Goal: Task Accomplishment & Management: Use online tool/utility

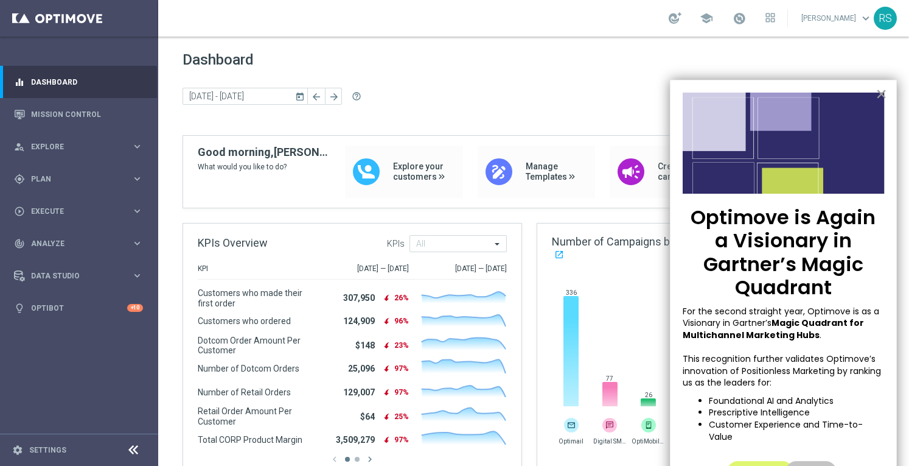
click at [880, 93] on button "×" at bounding box center [882, 93] width 12 height 19
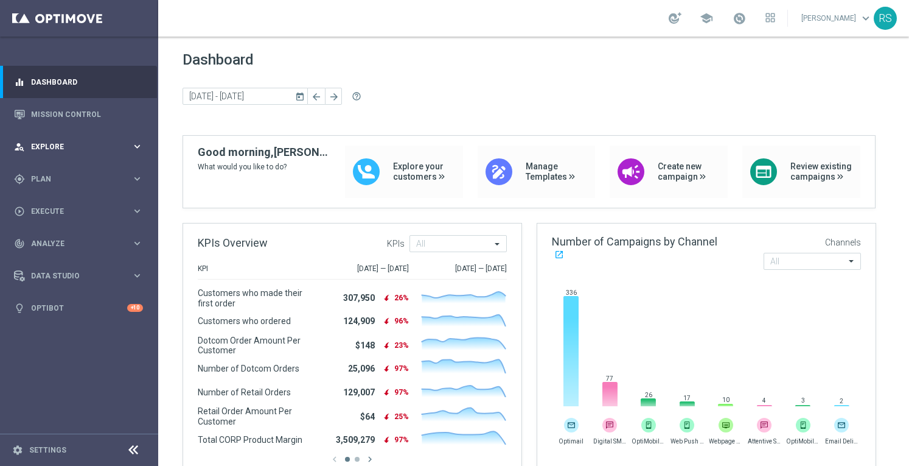
click at [42, 140] on div "person_search Explore keyboard_arrow_right" at bounding box center [78, 146] width 157 height 32
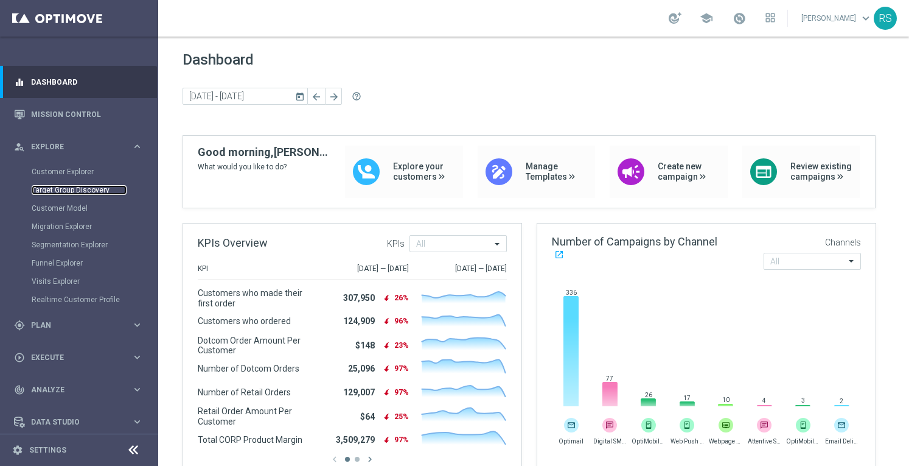
click at [91, 188] on link "Target Group Discovery" at bounding box center [79, 190] width 95 height 10
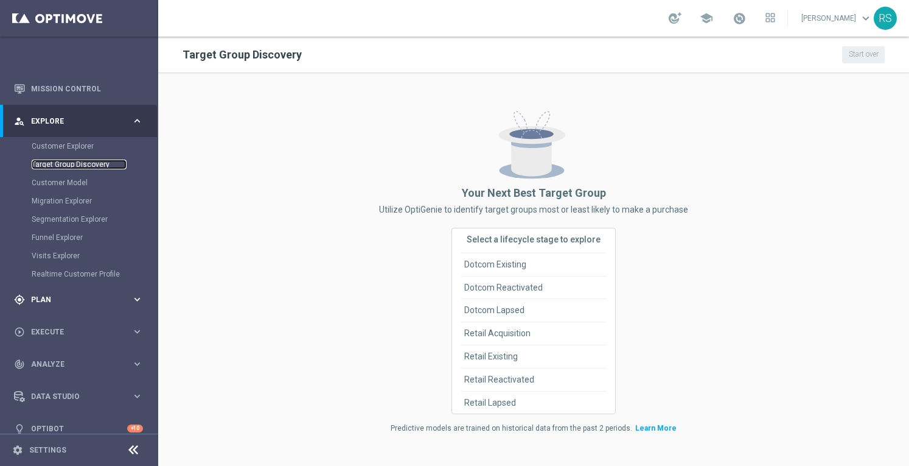
scroll to position [39, 0]
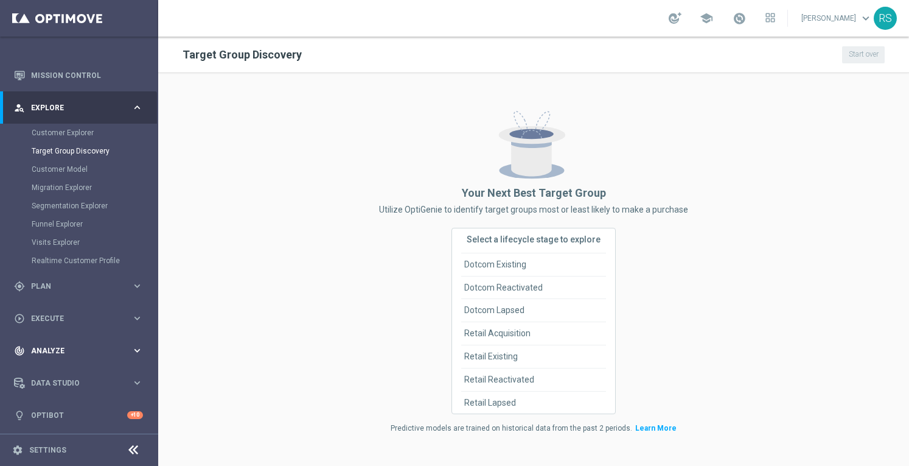
click at [134, 346] on icon "keyboard_arrow_right" at bounding box center [137, 351] width 12 height 12
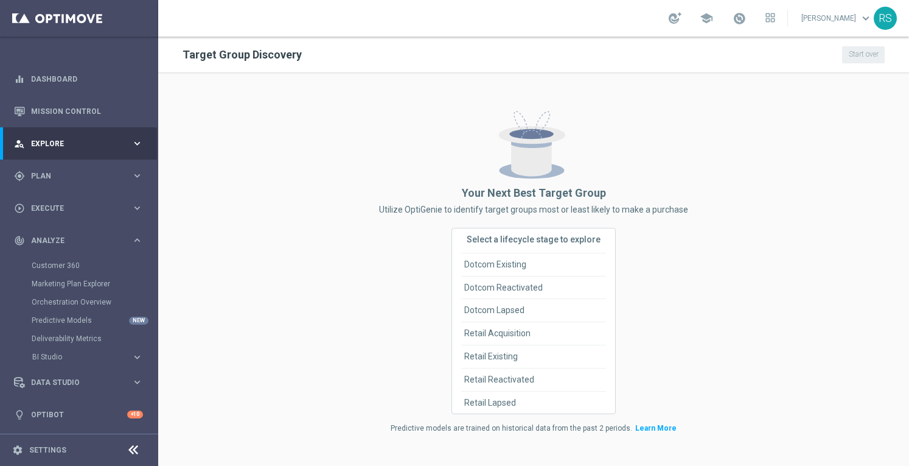
scroll to position [2, 0]
click at [99, 383] on span "Data Studio" at bounding box center [81, 382] width 100 height 7
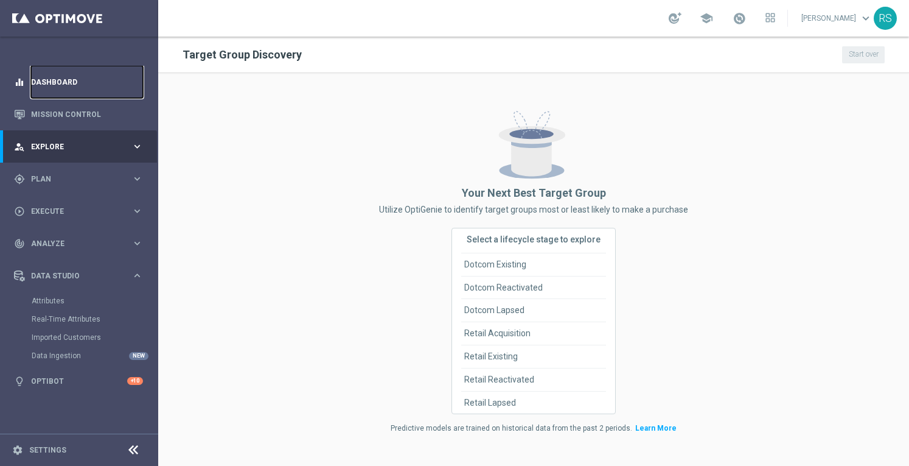
click at [66, 83] on link "Dashboard" at bounding box center [87, 82] width 112 height 32
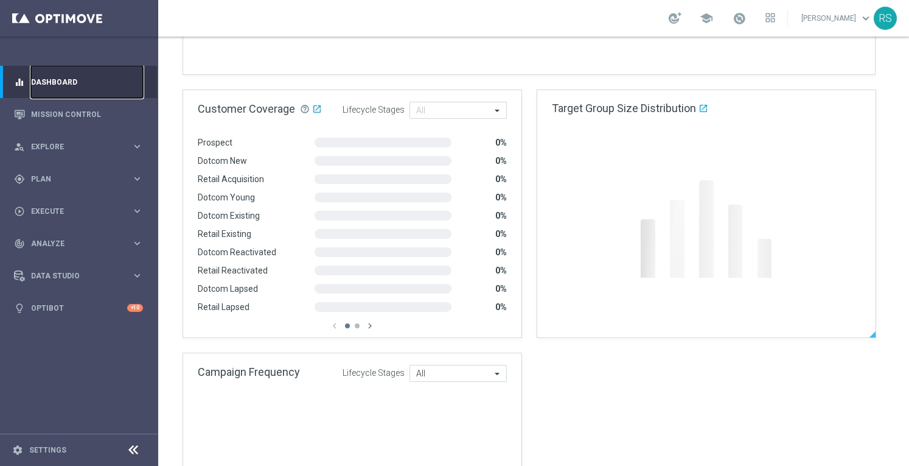
scroll to position [740, 0]
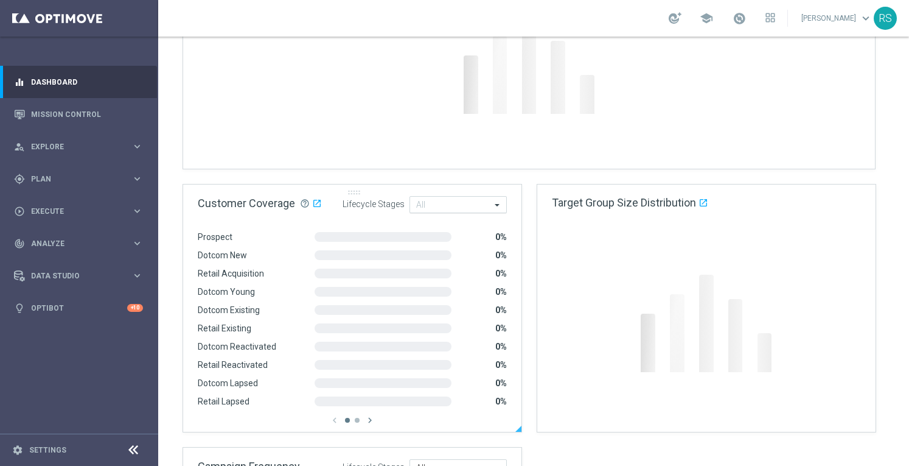
click at [440, 208] on input "text" at bounding box center [453, 205] width 75 height 10
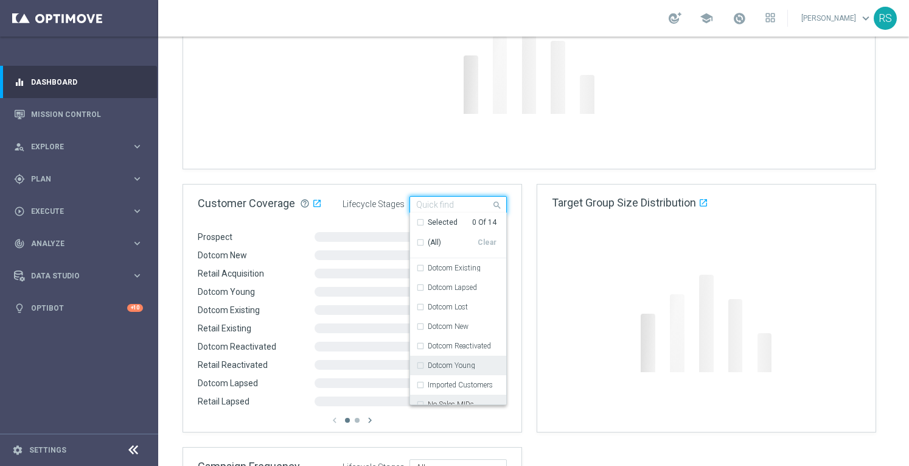
scroll to position [127, 0]
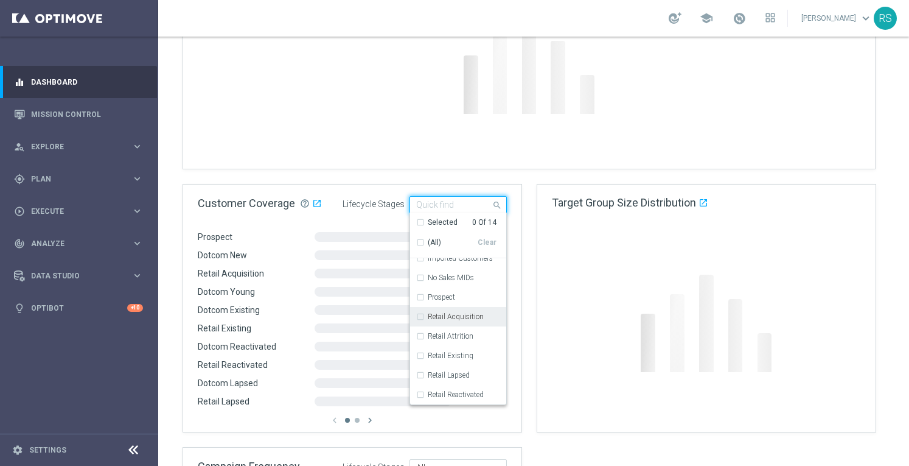
click at [418, 172] on gridster "Dashboard today 13 Oct 2025 - 14 Oct 2025 arrow_back arrow_forward help_outline…" at bounding box center [533, 2] width 751 height 1413
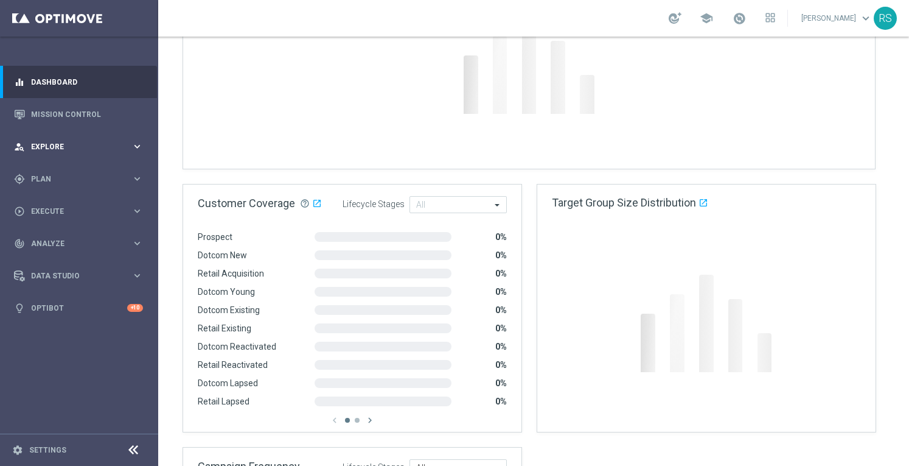
click at [45, 150] on div "person_search Explore" at bounding box center [72, 146] width 117 height 11
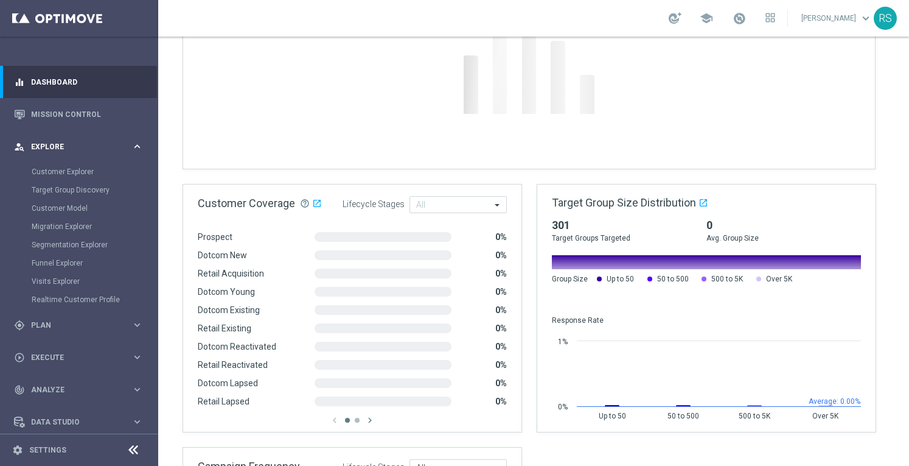
click at [68, 160] on div "person_search Explore keyboard_arrow_right" at bounding box center [78, 146] width 157 height 32
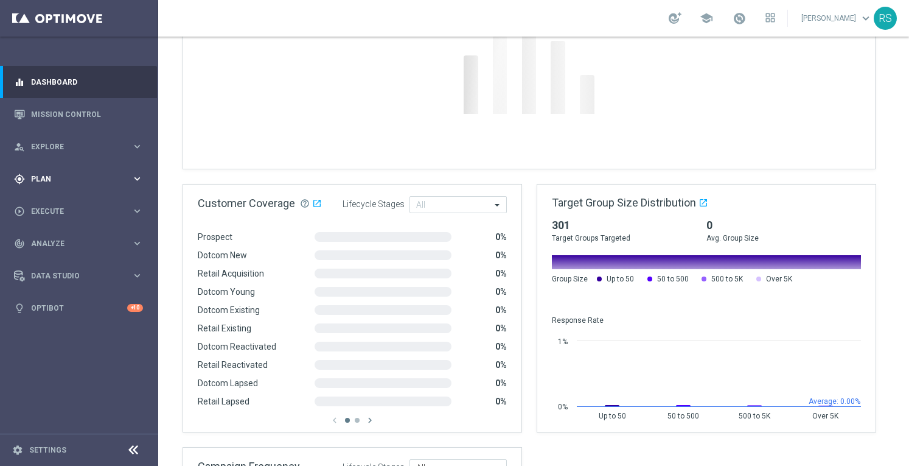
click at [68, 167] on div "gps_fixed Plan keyboard_arrow_right" at bounding box center [78, 179] width 157 height 32
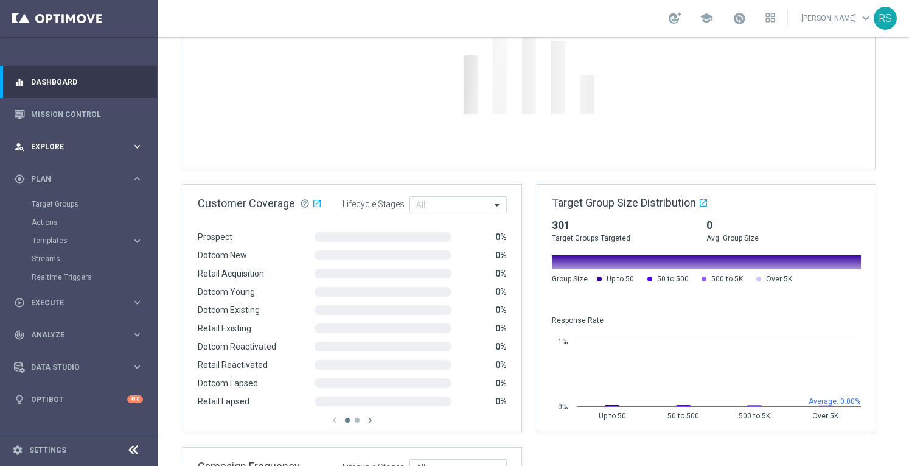
click at [58, 143] on span "Explore" at bounding box center [81, 146] width 100 height 7
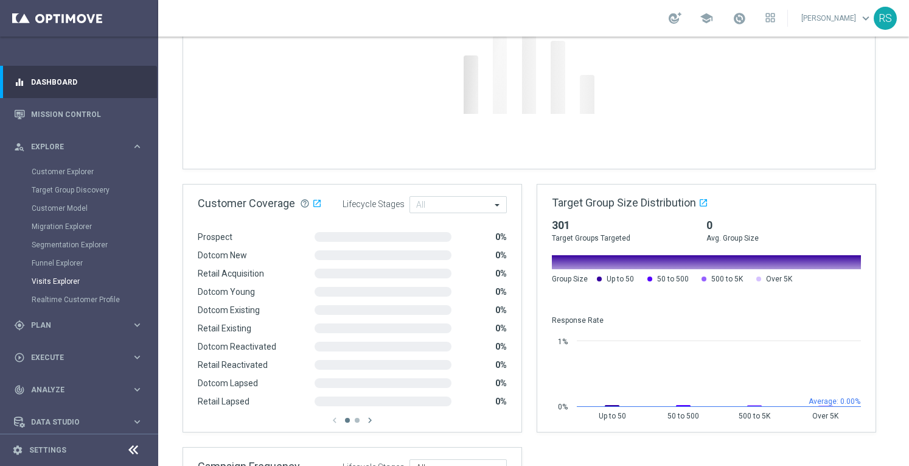
scroll to position [39, 0]
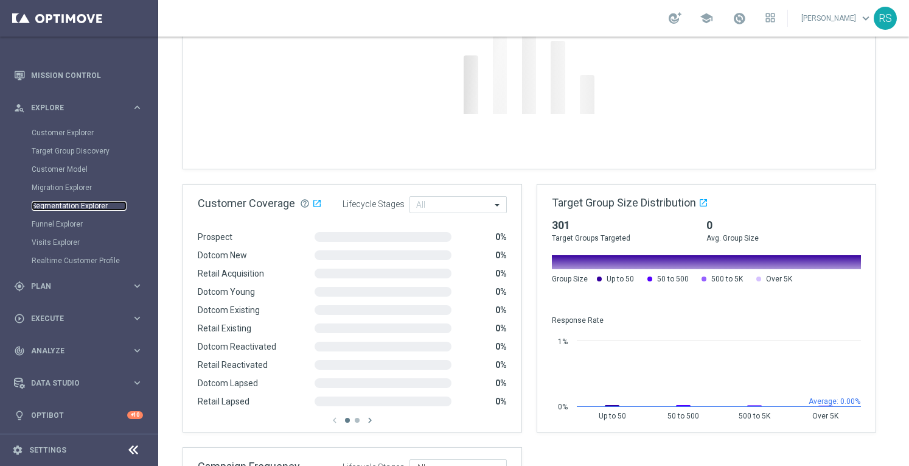
click at [72, 205] on link "Segmentation Explorer" at bounding box center [79, 206] width 95 height 10
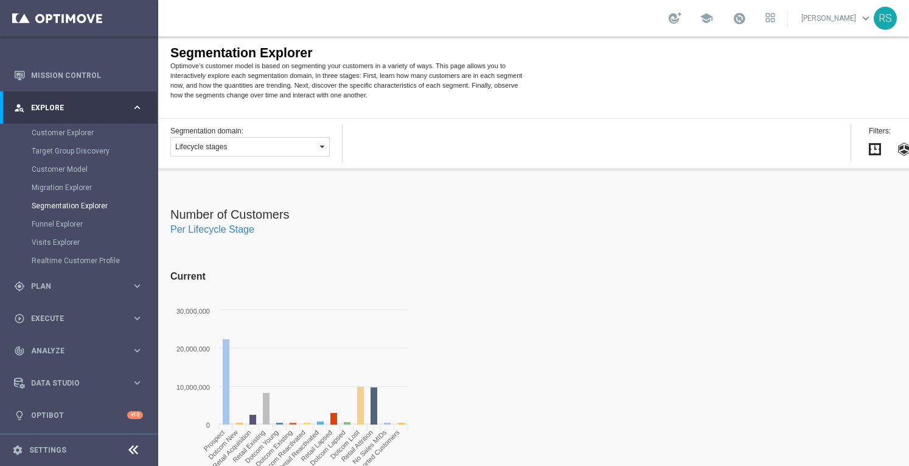
click at [310, 144] on button "Lifecycle stages" at bounding box center [249, 146] width 159 height 19
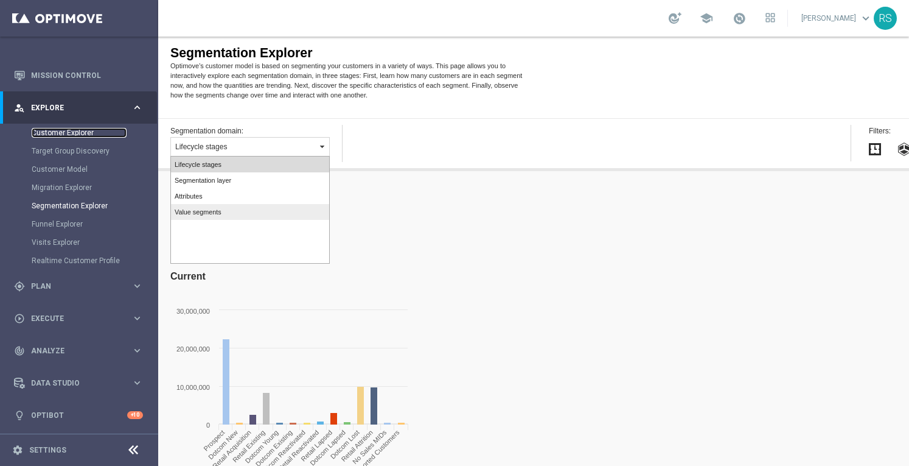
click at [74, 135] on link "Customer Explorer" at bounding box center [79, 133] width 95 height 10
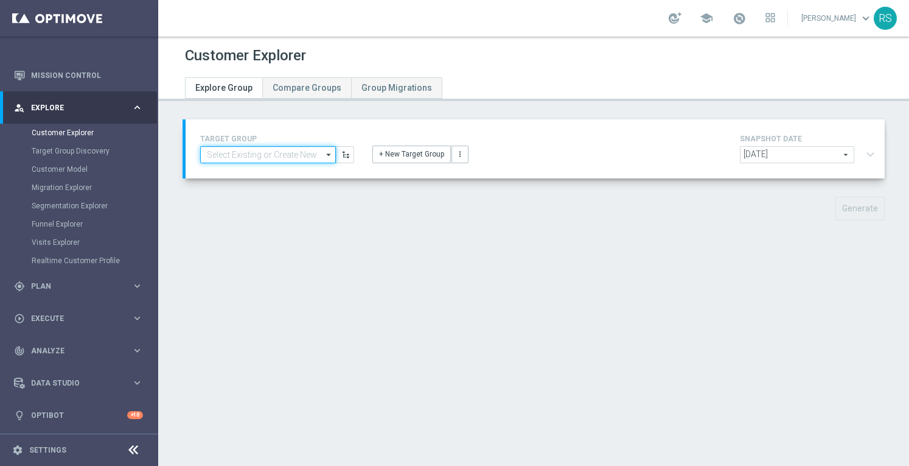
click at [282, 159] on input at bounding box center [268, 154] width 136 height 17
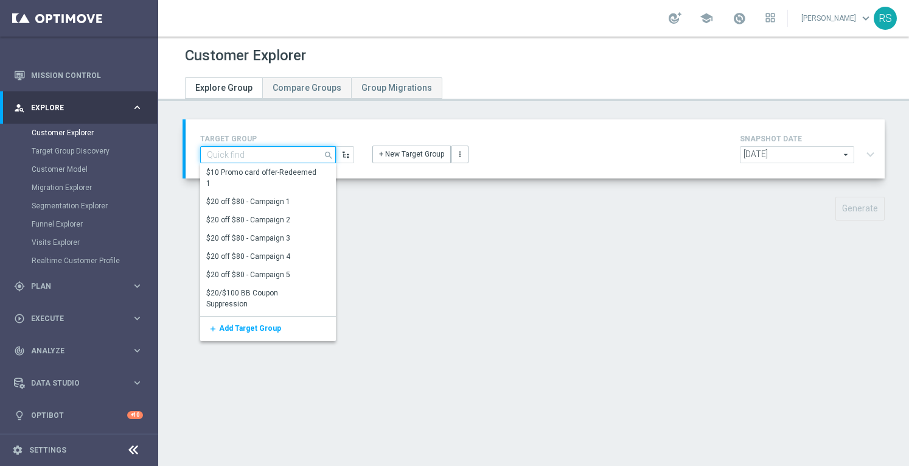
paste input "ER_DC_20240923_CLM_NearingYellow"
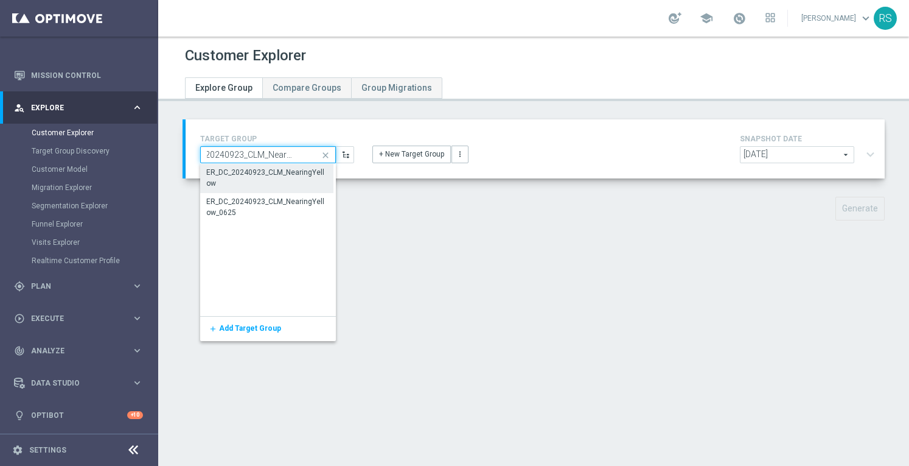
type input "ER_DC_20240923_CLM_NearingYellow"
click at [256, 180] on div "ER_DC_20240923_CLM_NearingYellow" at bounding box center [266, 178] width 121 height 22
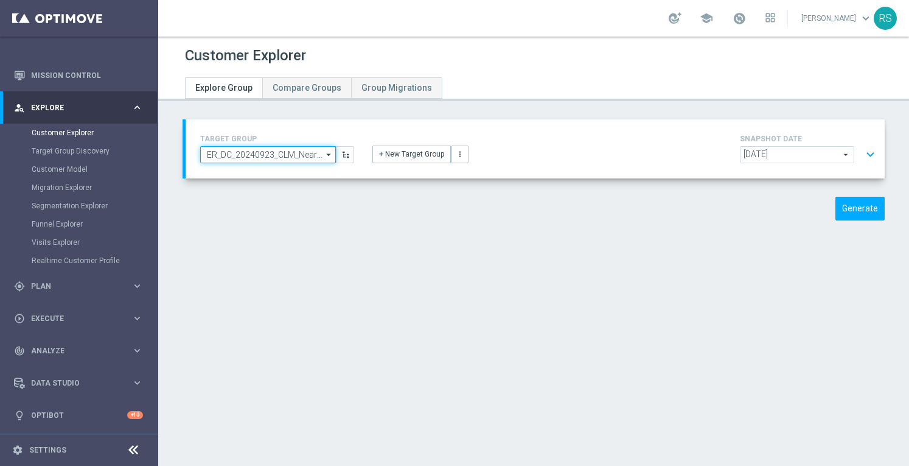
click at [317, 154] on input "ER_DC_20240923_CLM_NearingYellow" at bounding box center [268, 154] width 136 height 17
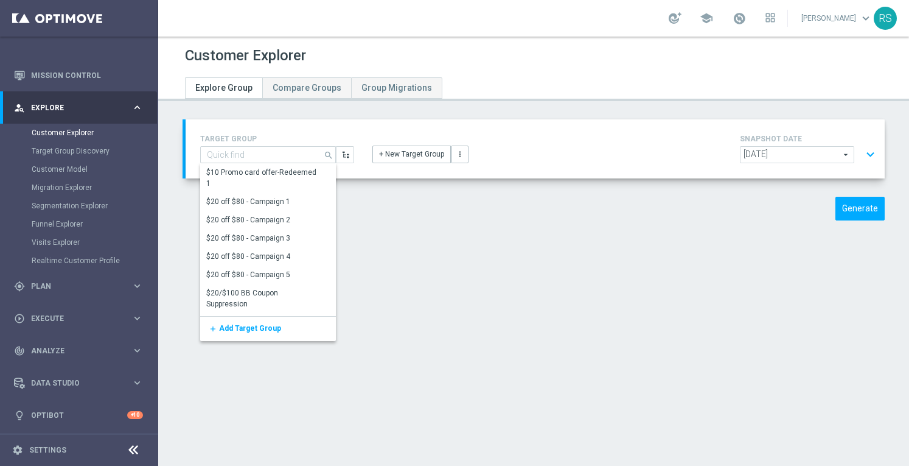
click at [422, 204] on div "Generate" at bounding box center [533, 209] width 721 height 24
type input "ER_DC_20240923_CLM_NearingYellow"
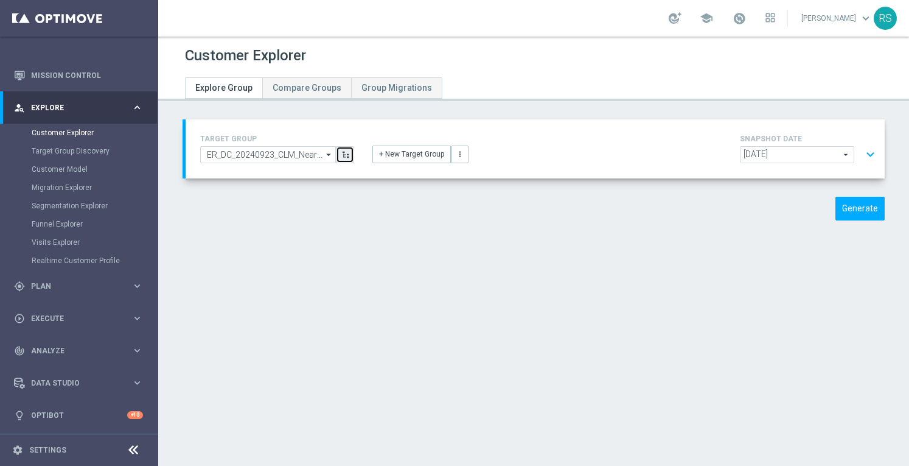
click at [346, 156] on icon "button" at bounding box center [345, 154] width 9 height 9
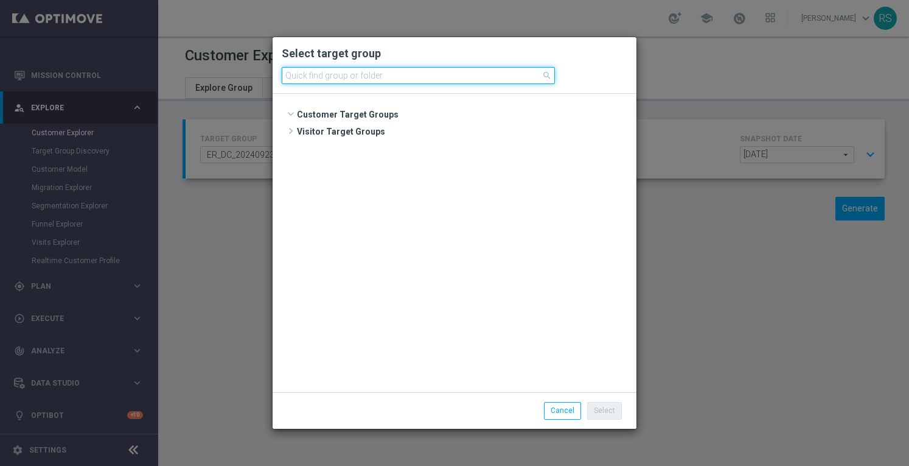
scroll to position [779, 0]
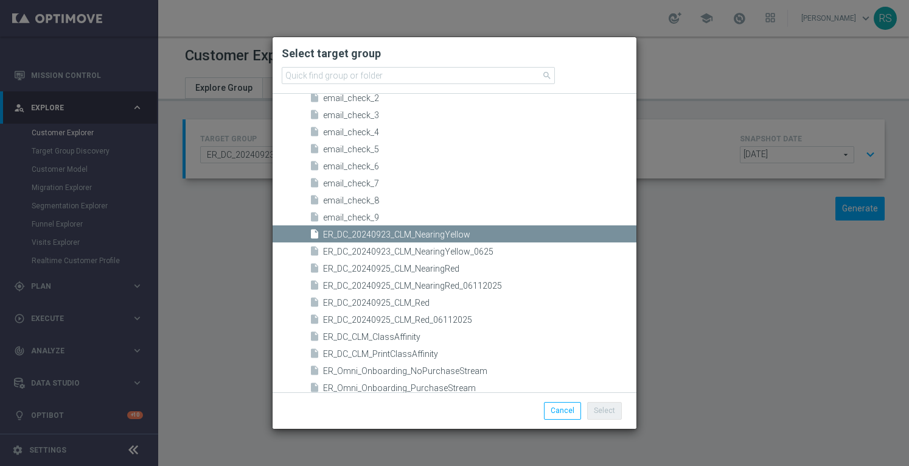
click at [441, 229] on span "ER_DC_20240923_CLM_NearingYellow" at bounding box center [478, 234] width 310 height 10
click at [442, 231] on span "ER_DC_20240923_CLM_NearingYellow" at bounding box center [478, 234] width 310 height 10
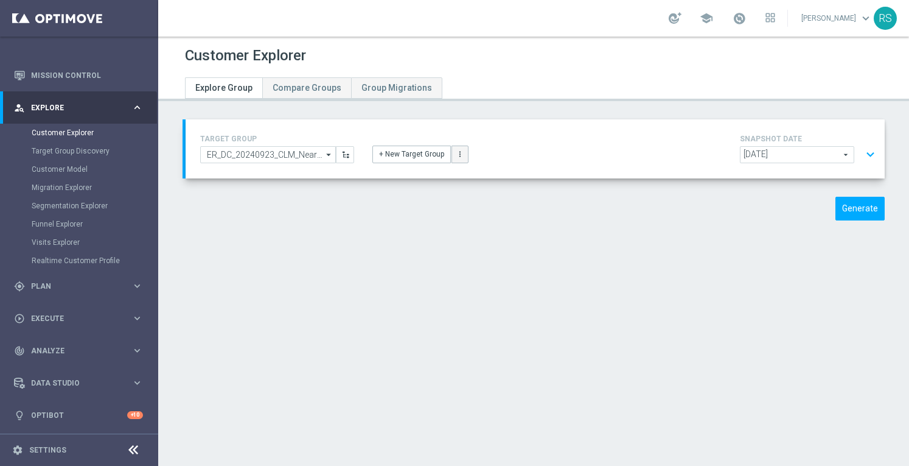
click at [456, 158] on icon "more_vert" at bounding box center [460, 154] width 9 height 9
click at [465, 267] on div "Customer Explorer Explore Group Compare Groups Group Migrations TARGET GROUP ER…" at bounding box center [533, 251] width 751 height 429
click at [862, 156] on button "expand_more" at bounding box center [871, 154] width 18 height 23
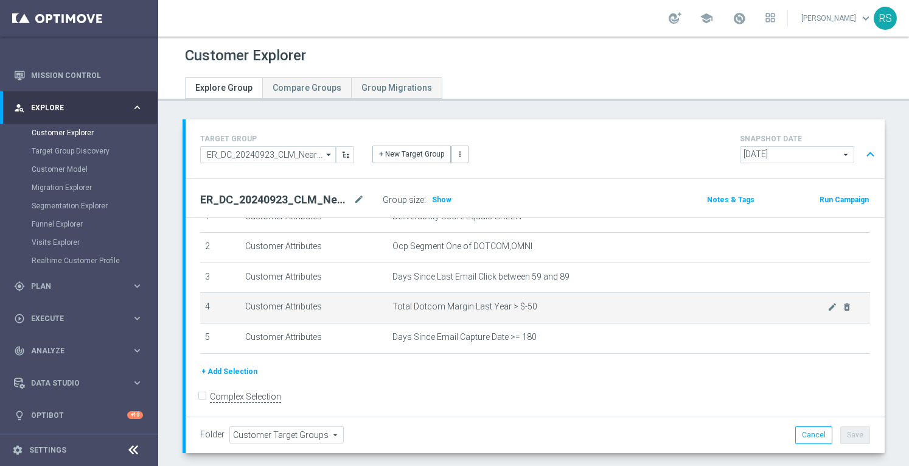
scroll to position [0, 0]
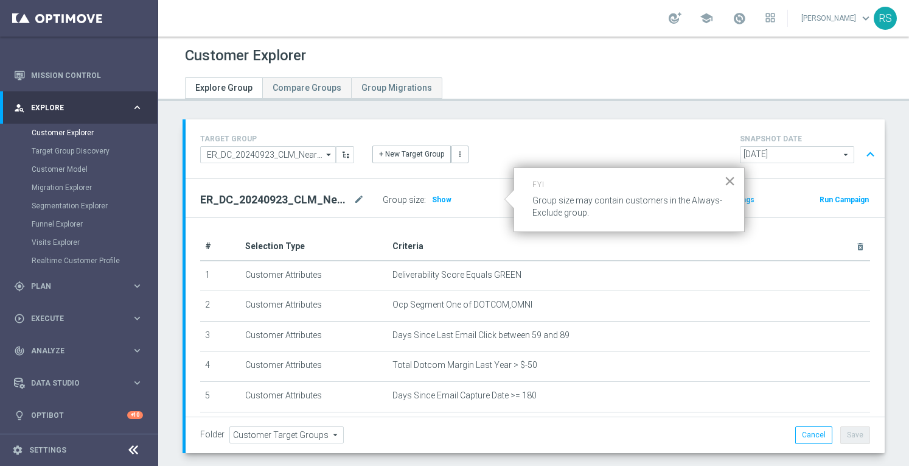
click at [729, 173] on button "×" at bounding box center [730, 180] width 12 height 19
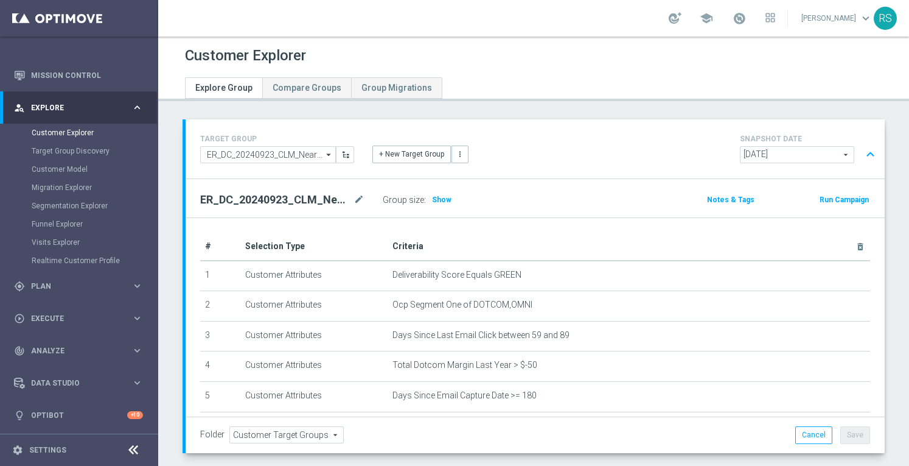
click at [726, 200] on button "Notes & Tags" at bounding box center [731, 199] width 50 height 13
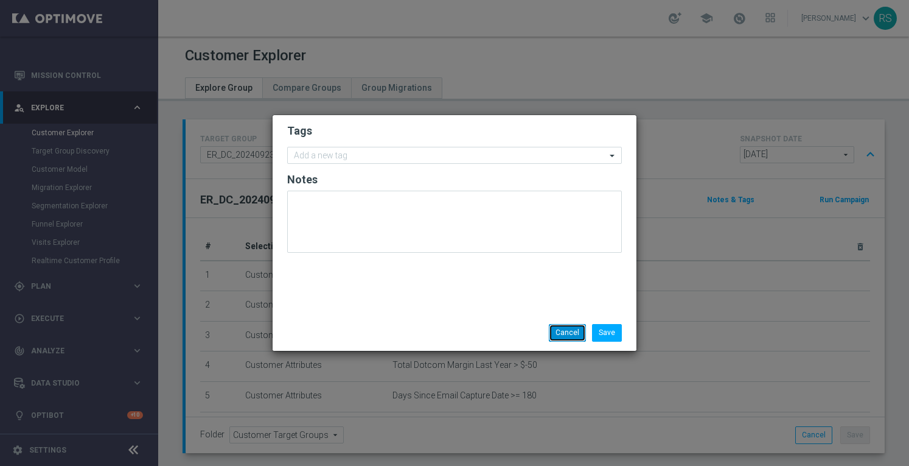
click at [566, 334] on button "Cancel" at bounding box center [567, 332] width 37 height 17
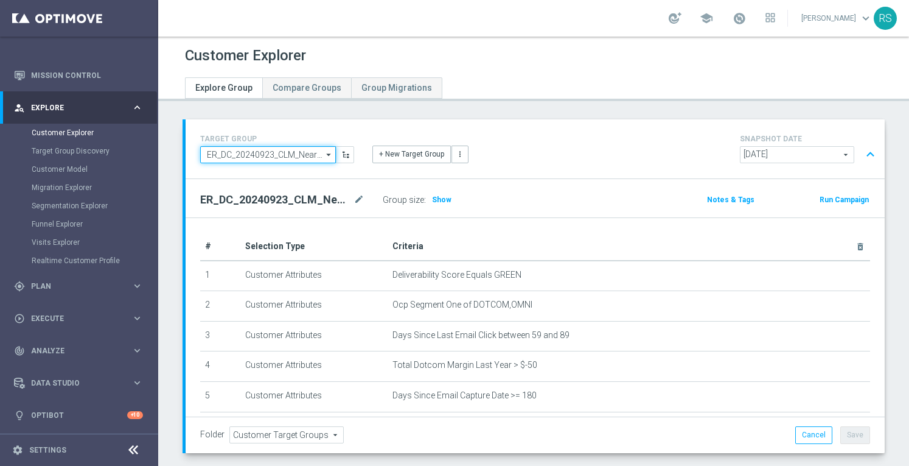
click at [293, 152] on input "ER_DC_20240923_CLM_NearingYellow" at bounding box center [268, 154] width 136 height 17
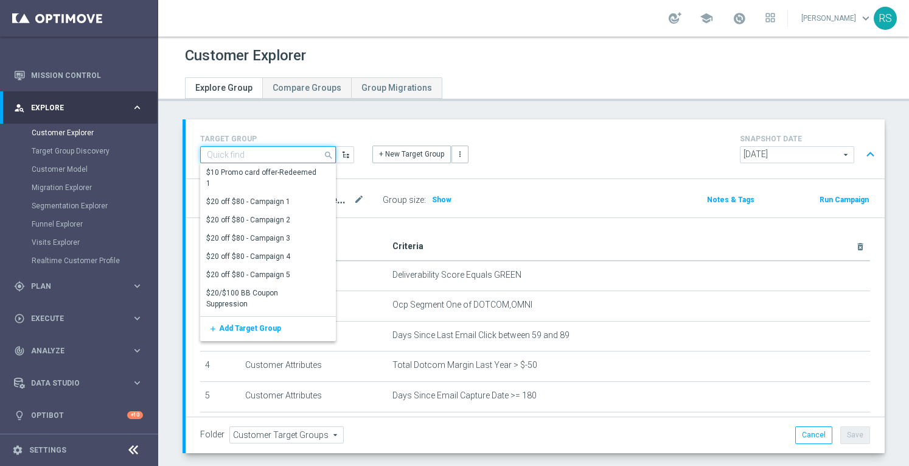
paste input "ER_DC_20240923_CLM_NearingYellow_0625"
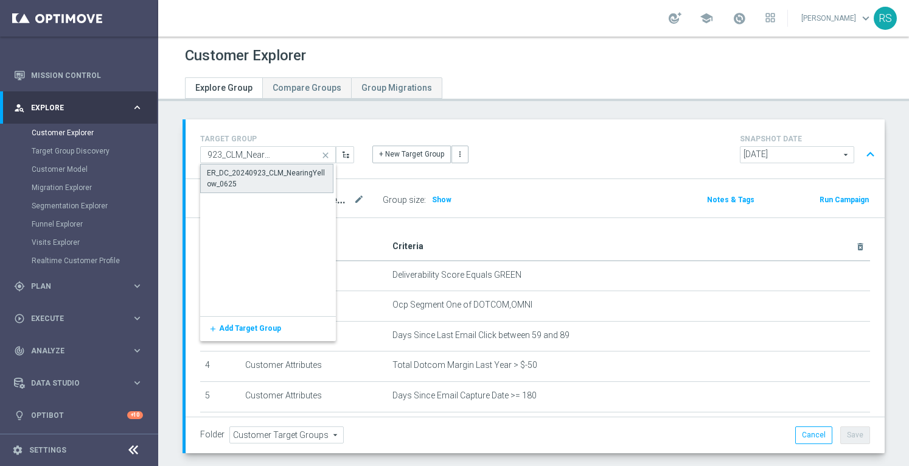
click at [222, 173] on div "ER_DC_20240923_CLM_NearingYellow_0625" at bounding box center [267, 178] width 120 height 22
type input "ER_DC_20240923_CLM_NearingYellow_0625"
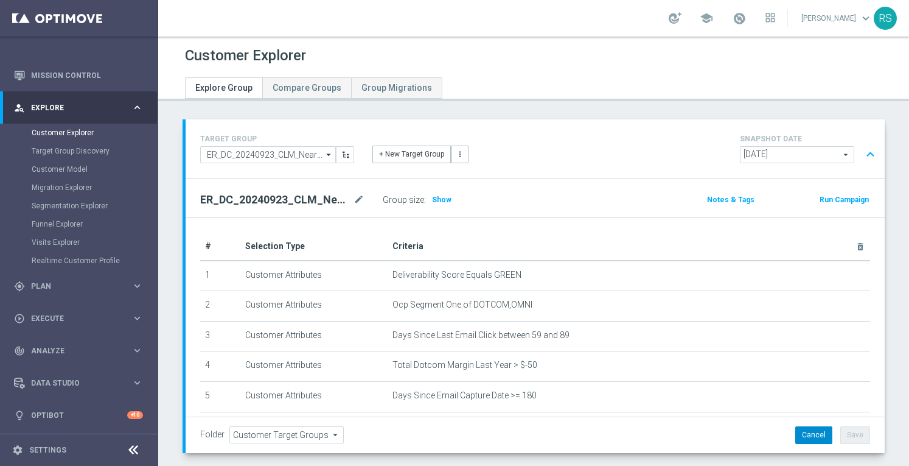
click at [797, 437] on button "Cancel" at bounding box center [814, 434] width 37 height 17
